Goal: Find specific page/section: Find specific page/section

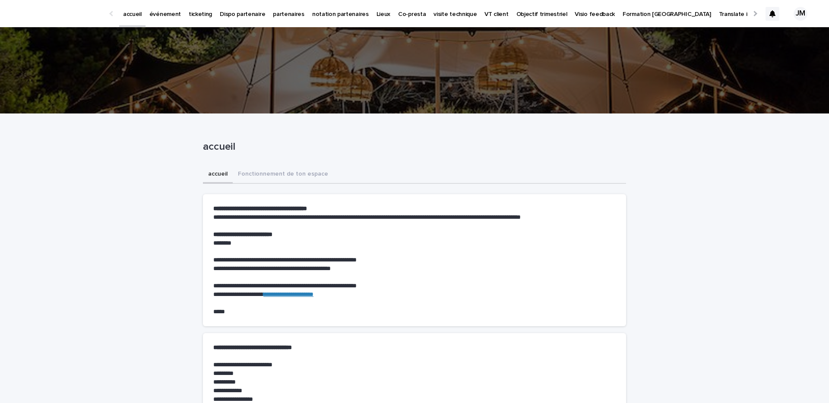
click at [768, 10] on div at bounding box center [772, 14] width 14 height 14
